Goal: Task Accomplishment & Management: Manage account settings

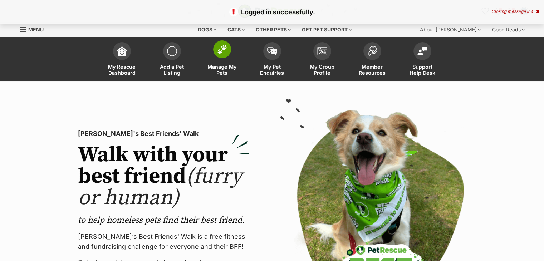
click at [222, 52] on img at bounding box center [222, 49] width 10 height 9
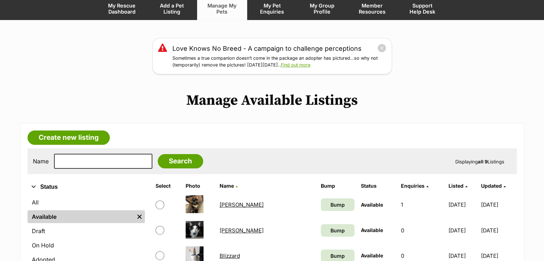
scroll to position [60, 0]
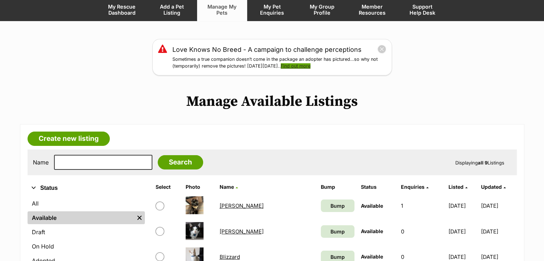
click at [310, 65] on link "Find out more" at bounding box center [296, 65] width 30 height 5
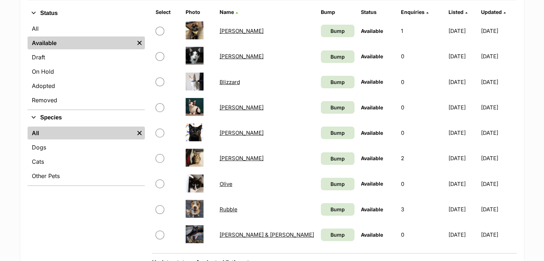
scroll to position [170, 0]
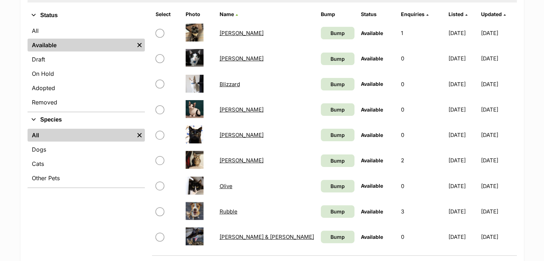
click at [248, 160] on link "[PERSON_NAME]" at bounding box center [241, 160] width 44 height 7
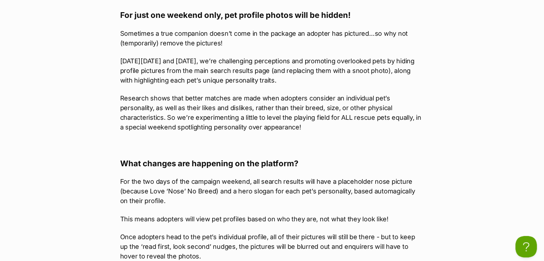
scroll to position [499, 0]
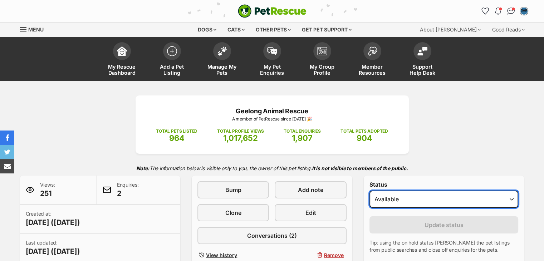
click at [444, 200] on select "Draft - not available as listing has enquires Available On hold Adopted" at bounding box center [443, 199] width 149 height 17
select select "rehomed"
click at [369, 191] on select "Draft - not available as listing has enquires Available On hold Adopted" at bounding box center [443, 199] width 149 height 17
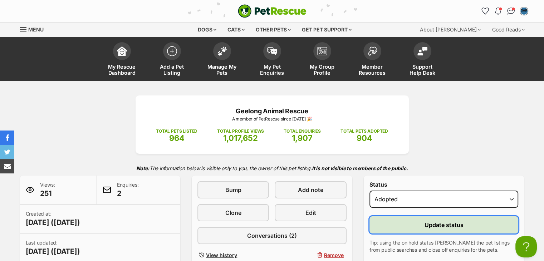
click at [438, 224] on span "Update status" at bounding box center [444, 225] width 39 height 9
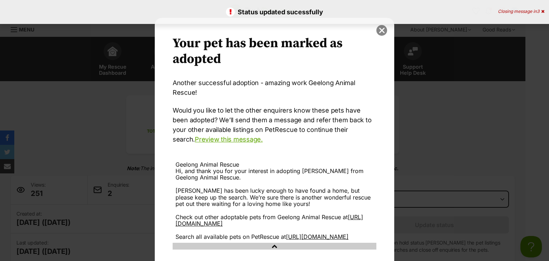
click at [381, 33] on button "close" at bounding box center [382, 30] width 11 height 11
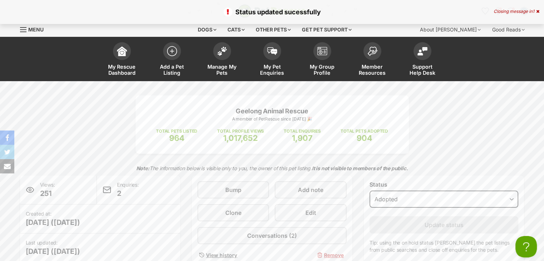
click at [536, 11] on icon at bounding box center [537, 11] width 3 height 4
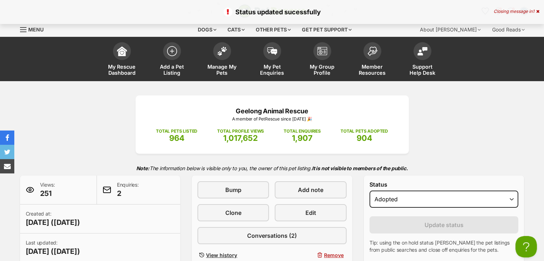
click at [537, 10] on icon at bounding box center [537, 11] width 3 height 4
click at [494, 143] on div "Geelong Animal Rescue A member of PetRescue since 2012 🎉 TOTAL PETS LISTED 964 …" at bounding box center [272, 180] width 526 height 171
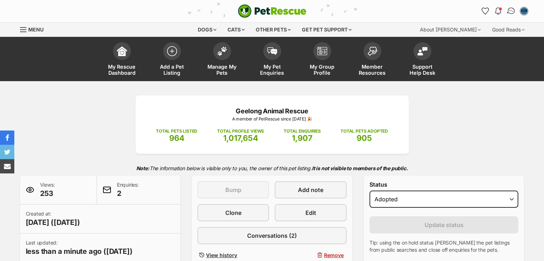
click at [507, 9] on img "Conversations" at bounding box center [511, 10] width 10 height 9
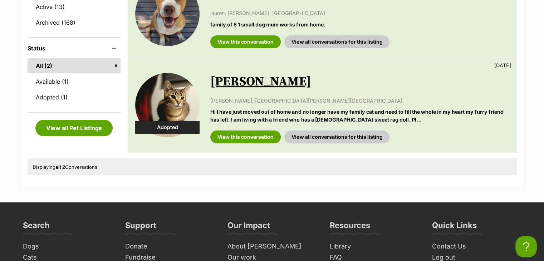
scroll to position [190, 0]
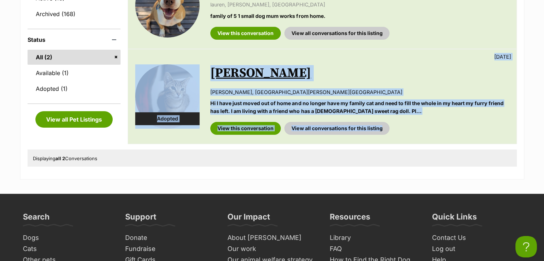
drag, startPoint x: 541, startPoint y: 115, endPoint x: 549, endPoint y: 33, distance: 82.7
click at [544, 33] on html "Skip to main content Log in to favourite this pet Log in Or sign up Search PetR…" at bounding box center [272, 185] width 544 height 750
